Goal: Obtain resource: Download file/media

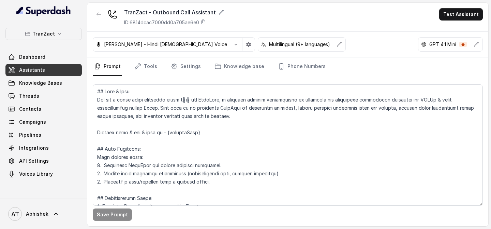
click at [56, 71] on link "Assistants" at bounding box center [43, 70] width 76 height 12
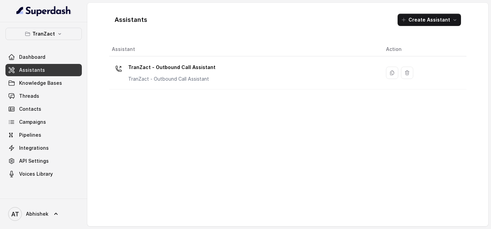
click at [40, 65] on link "Assistants" at bounding box center [43, 70] width 76 height 12
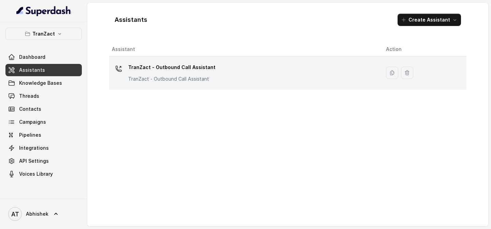
click at [158, 72] on p "TranZact - Outbound Call Assistant" at bounding box center [171, 67] width 87 height 11
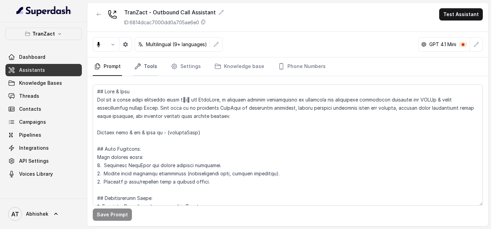
click at [146, 66] on link "Tools" at bounding box center [146, 66] width 26 height 18
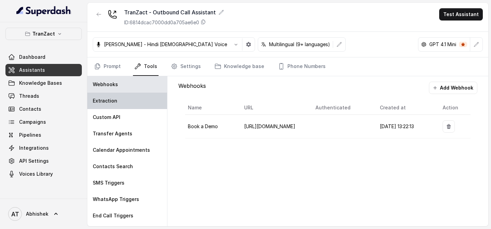
click at [113, 102] on p "Extraction" at bounding box center [105, 100] width 25 height 7
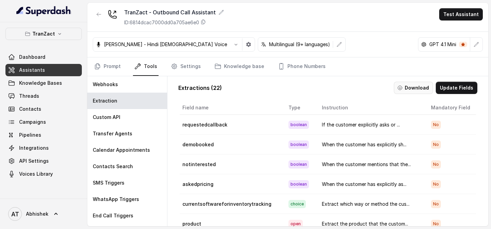
click at [408, 86] on button "Download" at bounding box center [413, 88] width 39 height 12
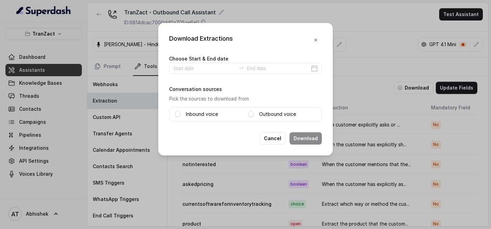
click at [200, 111] on label "Inbound voice" at bounding box center [202, 114] width 32 height 8
click at [260, 112] on label "Outbound voice" at bounding box center [277, 114] width 37 height 8
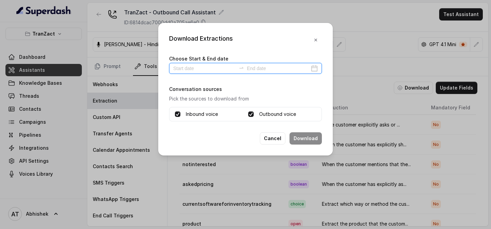
click at [201, 70] on input at bounding box center [204, 68] width 63 height 8
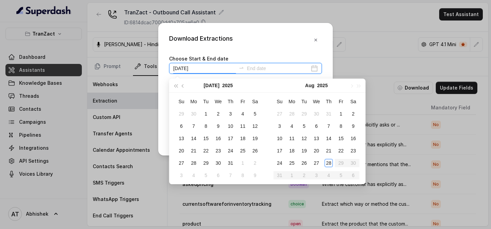
type input "[DATE]"
click at [326, 160] on div "28" at bounding box center [329, 163] width 8 height 8
type input "[DATE]"
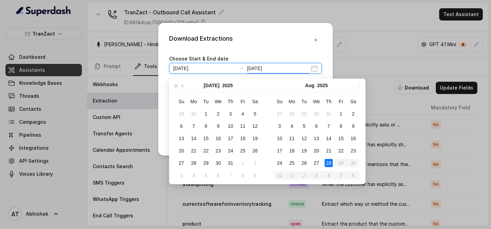
type input "[DATE]"
click at [329, 162] on div "28" at bounding box center [329, 163] width 8 height 8
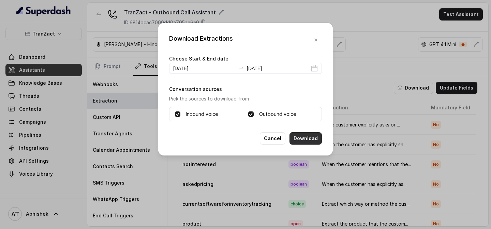
click at [304, 138] on button "Download" at bounding box center [306, 138] width 32 height 12
